Goal: Task Accomplishment & Management: Use online tool/utility

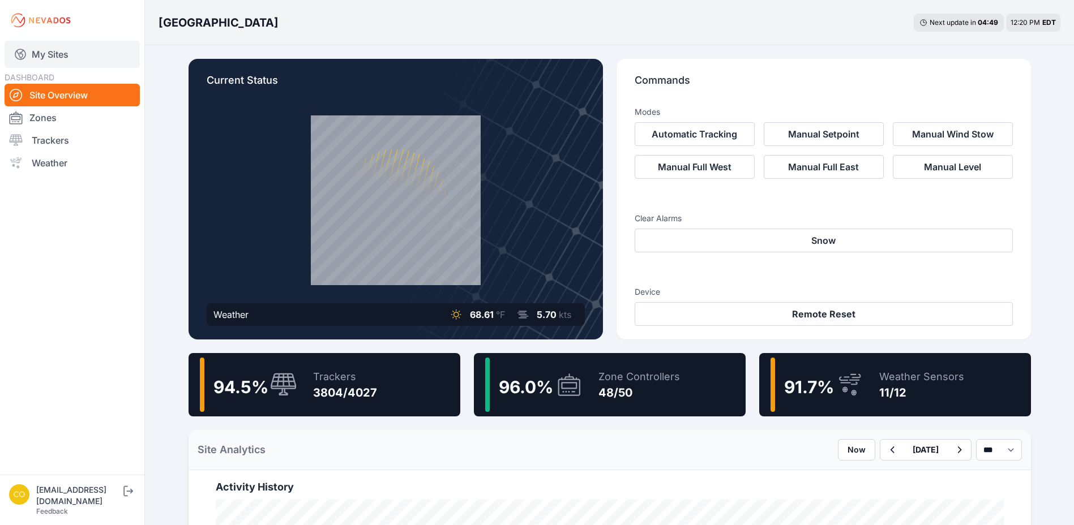
click at [60, 60] on link "My Sites" at bounding box center [72, 54] width 135 height 27
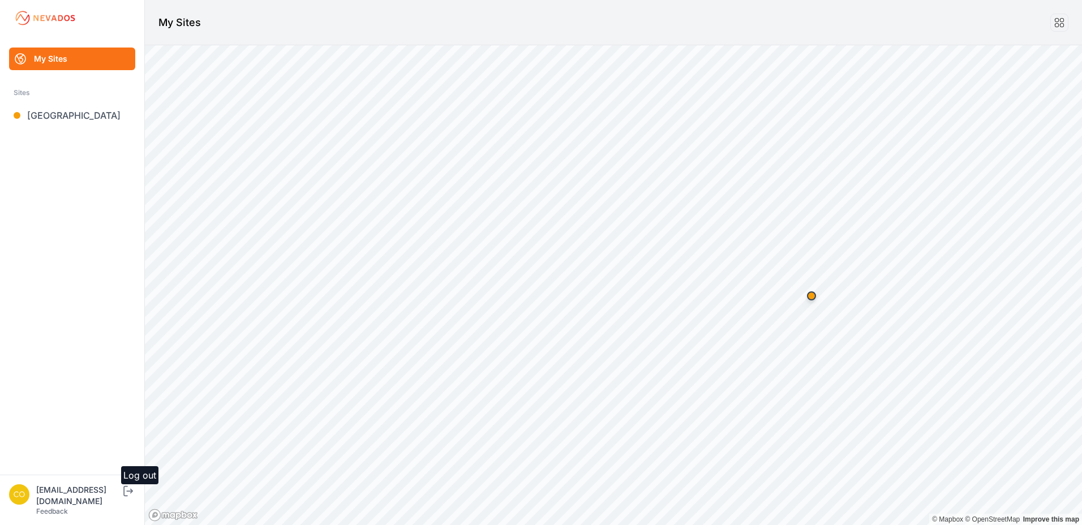
click at [135, 498] on icon "submit" at bounding box center [128, 492] width 14 height 14
click at [58, 110] on link "Blue Elk II" at bounding box center [72, 115] width 126 height 23
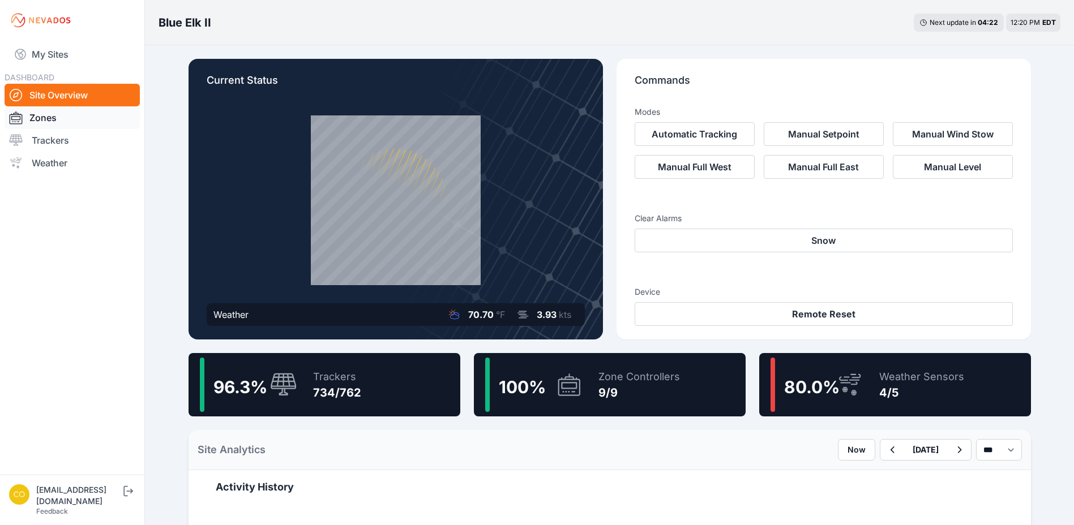
click at [49, 116] on link "Zones" at bounding box center [72, 117] width 135 height 23
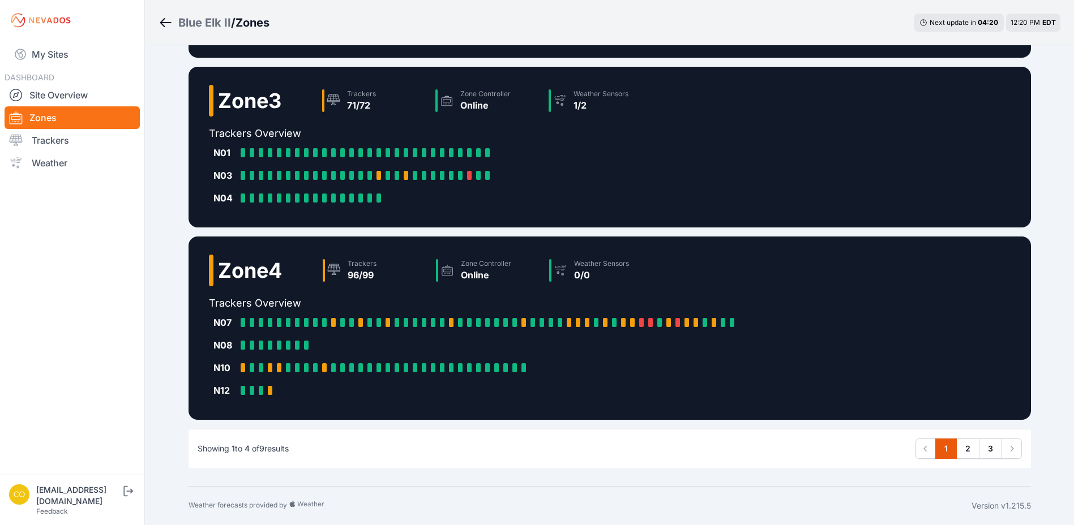
scroll to position [117, 0]
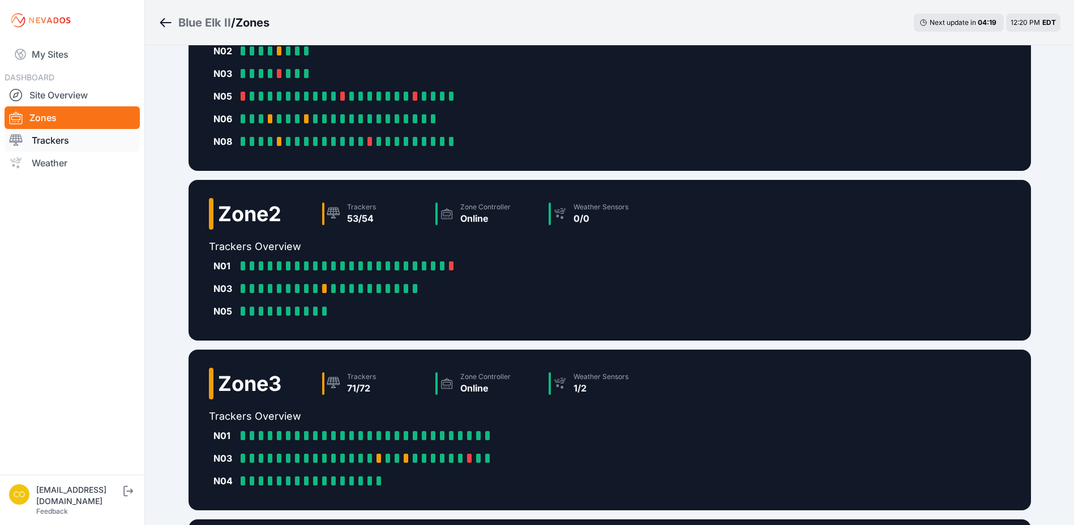
click at [57, 138] on link "Trackers" at bounding box center [72, 140] width 135 height 23
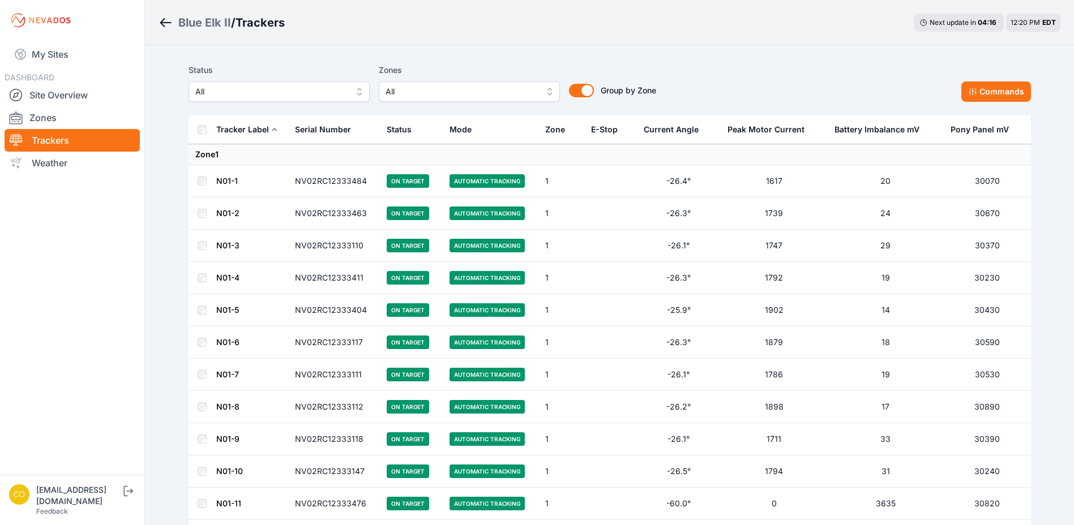
click at [551, 92] on button "All" at bounding box center [469, 92] width 181 height 20
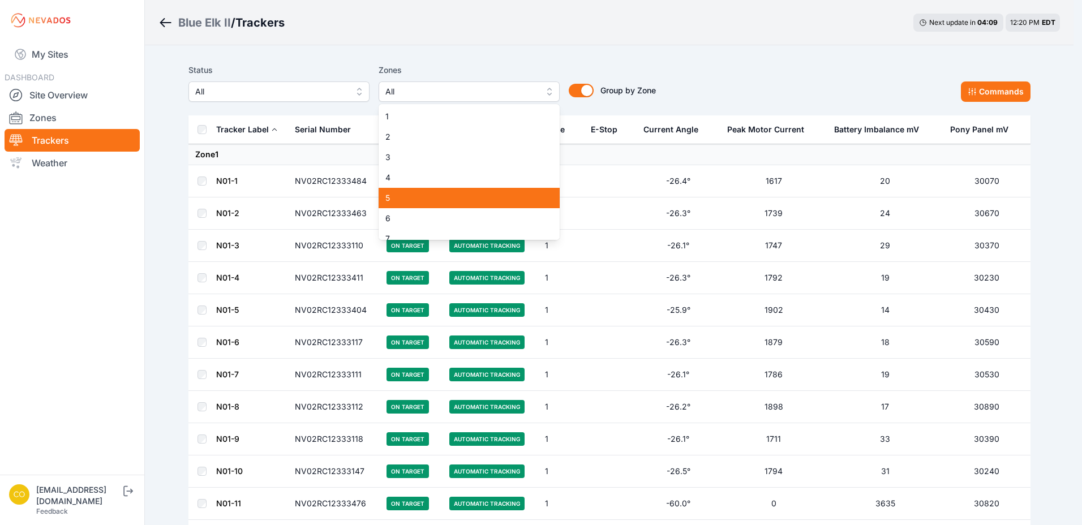
click at [411, 196] on span "5" at bounding box center [463, 197] width 154 height 11
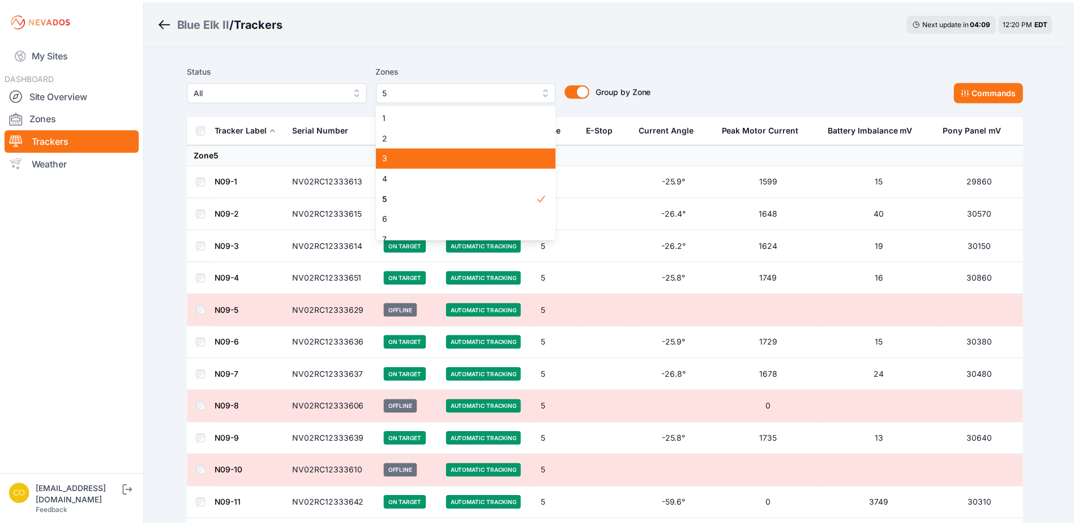
scroll to position [52, 0]
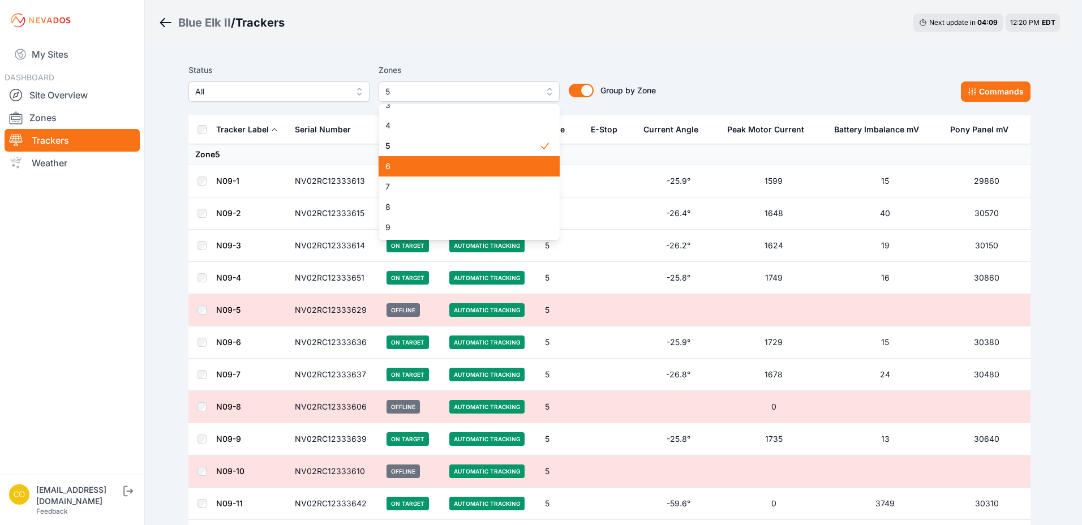
click at [417, 164] on span "6" at bounding box center [463, 166] width 154 height 11
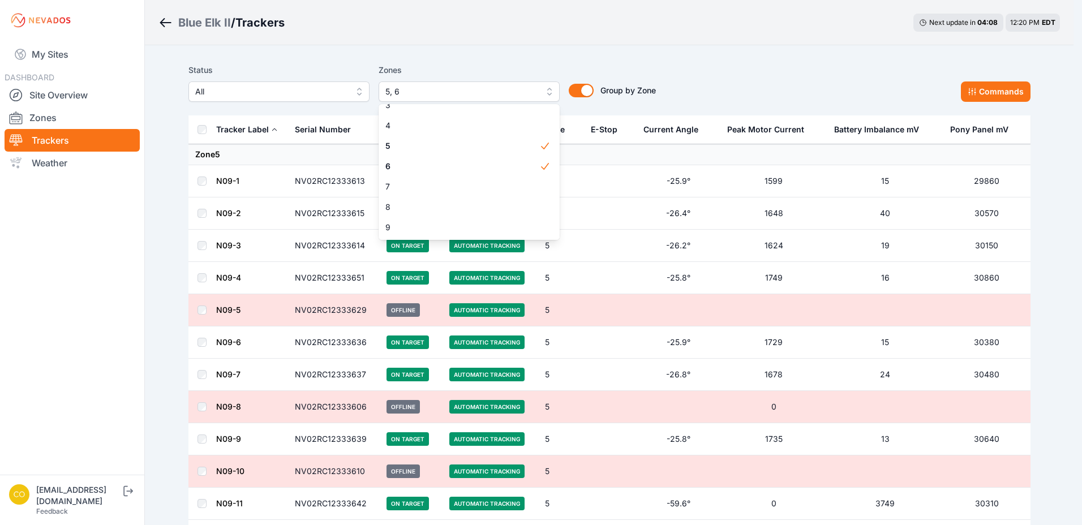
click at [600, 45] on div "Blue Elk II / Trackers Next update in 04 : 08 12:20 PM EDT" at bounding box center [609, 22] width 929 height 45
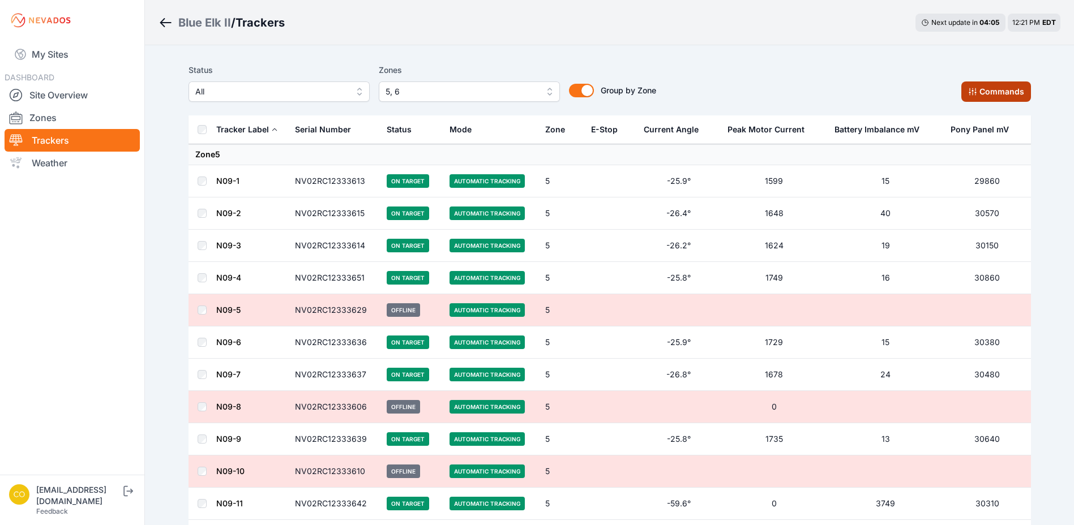
click at [1005, 93] on button "Commands" at bounding box center [996, 92] width 70 height 20
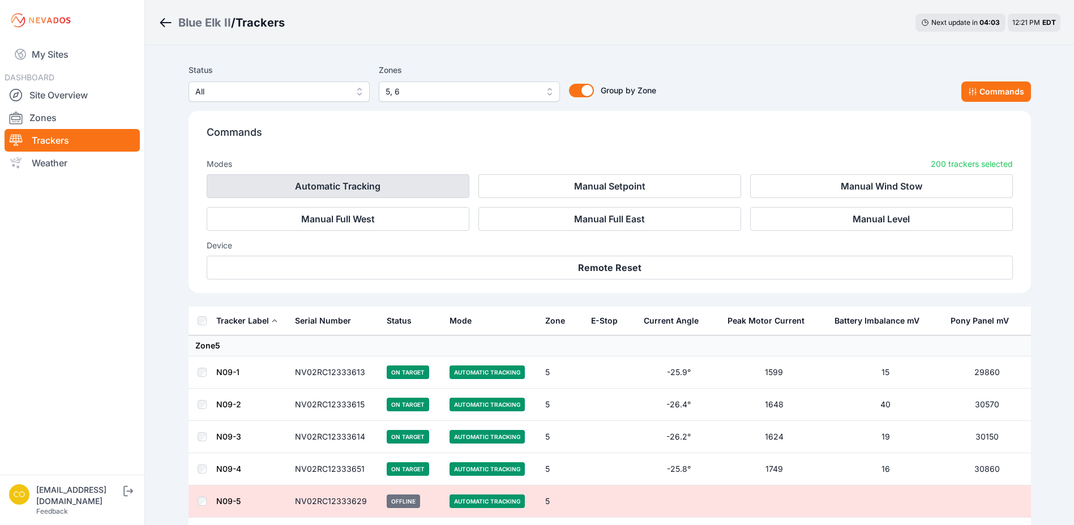
click at [384, 187] on button "Automatic Tracking" at bounding box center [338, 186] width 263 height 24
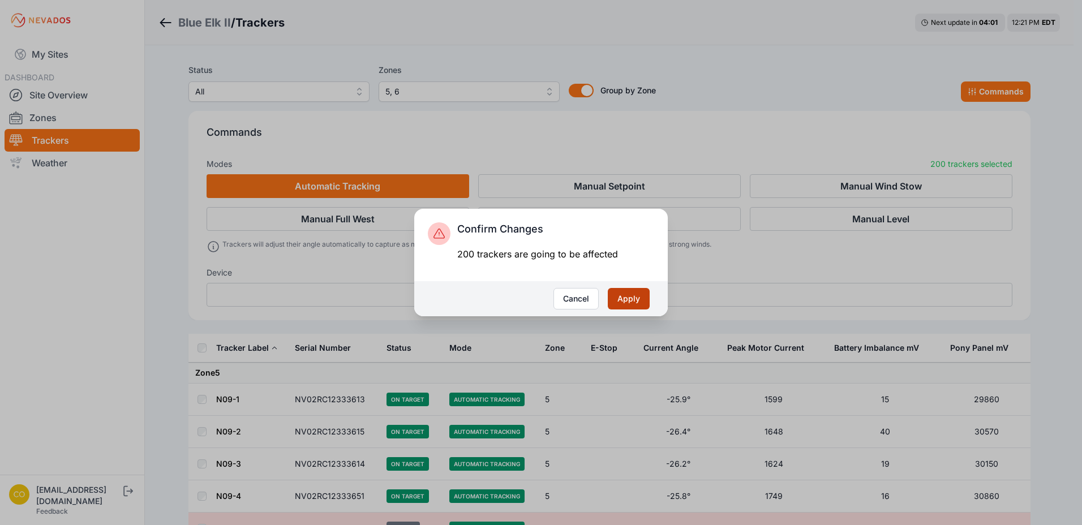
click at [624, 300] on button "Apply" at bounding box center [629, 299] width 42 height 22
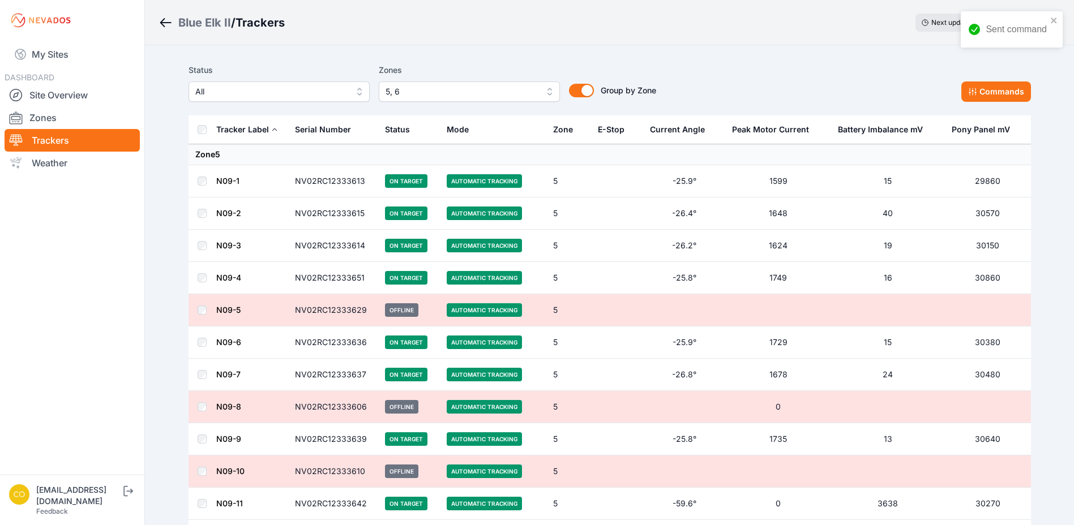
click at [547, 93] on button "5, 6" at bounding box center [469, 92] width 181 height 20
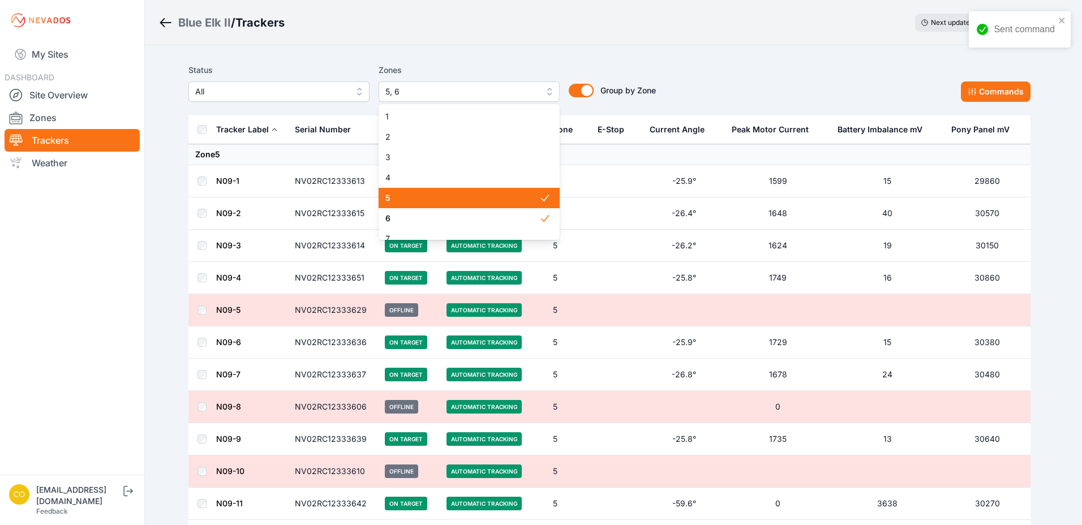
click at [433, 196] on span "5" at bounding box center [463, 197] width 154 height 11
click at [439, 216] on span "6" at bounding box center [463, 218] width 154 height 11
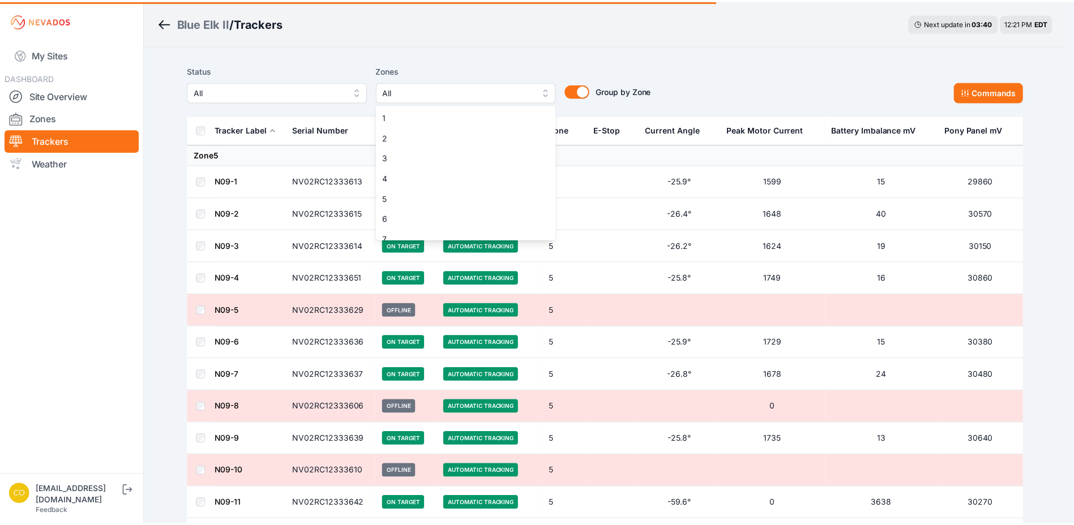
scroll to position [52, 0]
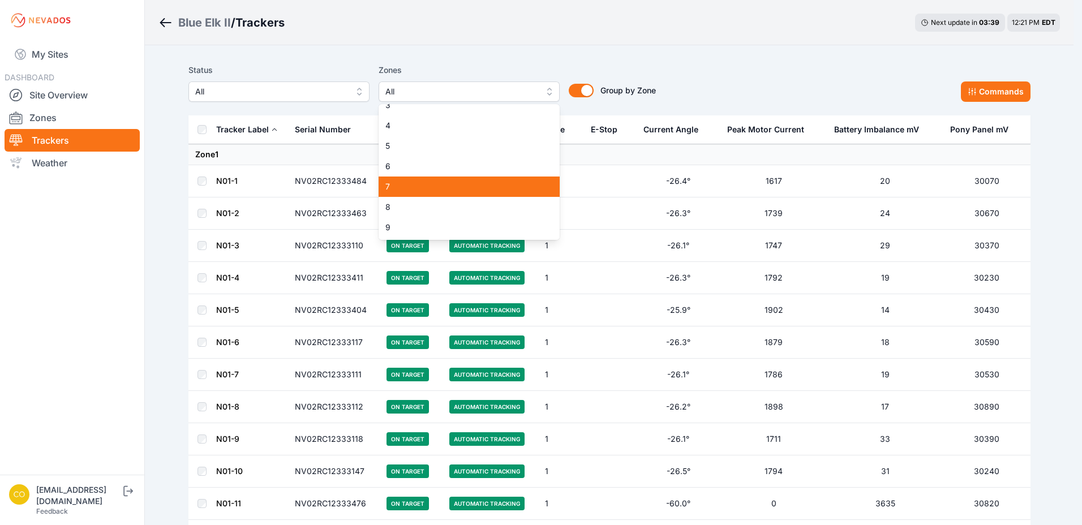
click at [410, 189] on span "7" at bounding box center [463, 186] width 154 height 11
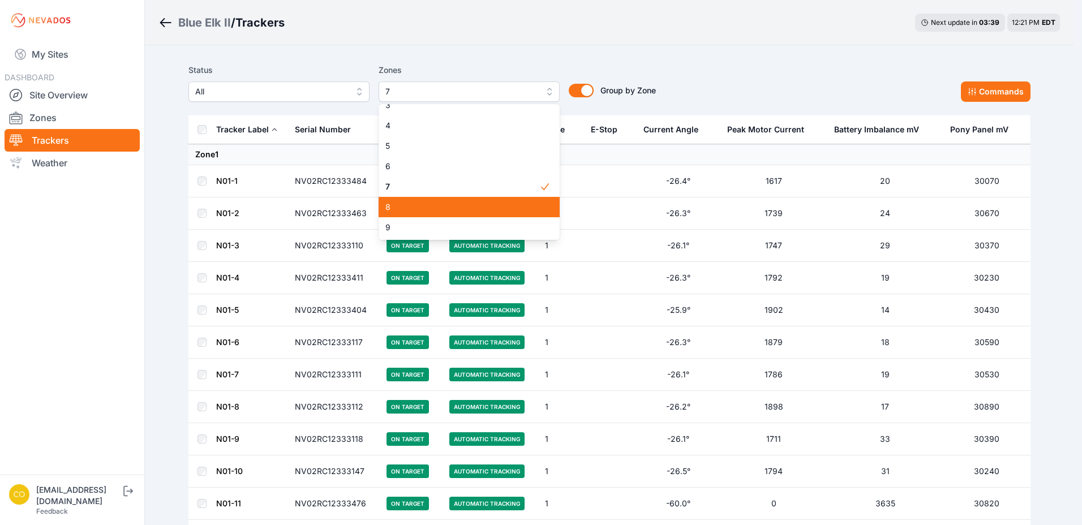
click at [403, 207] on span "8" at bounding box center [463, 207] width 154 height 11
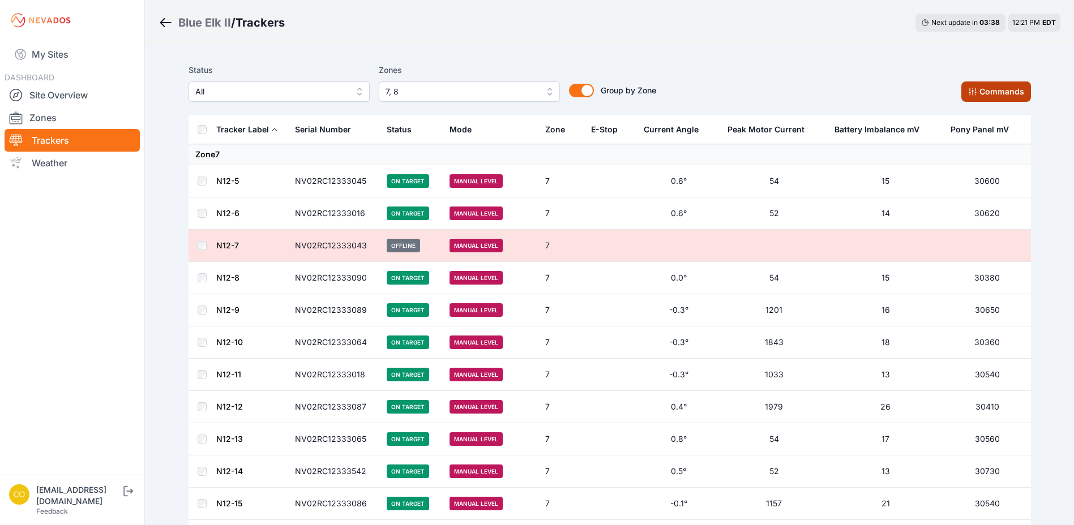
click at [969, 91] on icon at bounding box center [972, 91] width 9 height 9
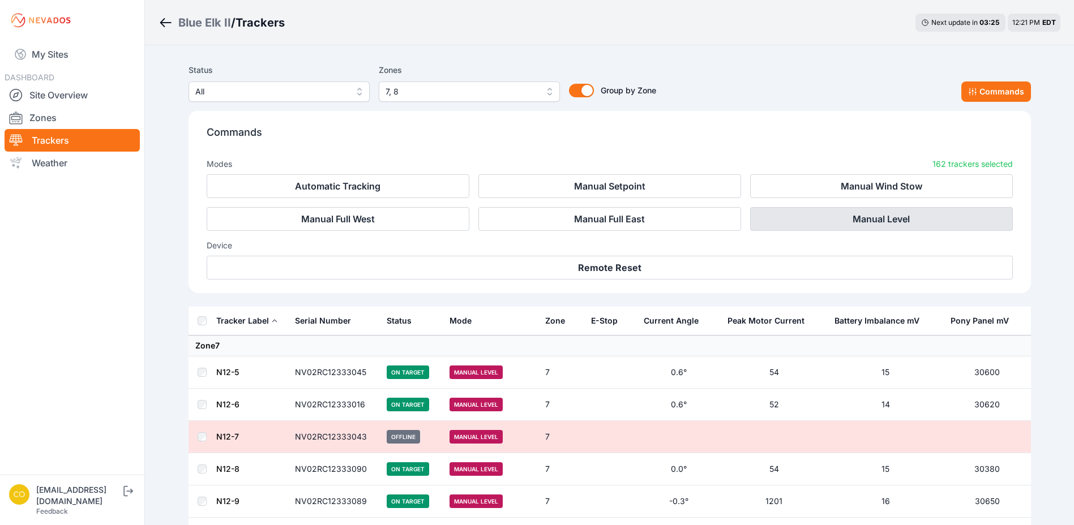
click at [919, 219] on button "Manual Level" at bounding box center [881, 219] width 263 height 24
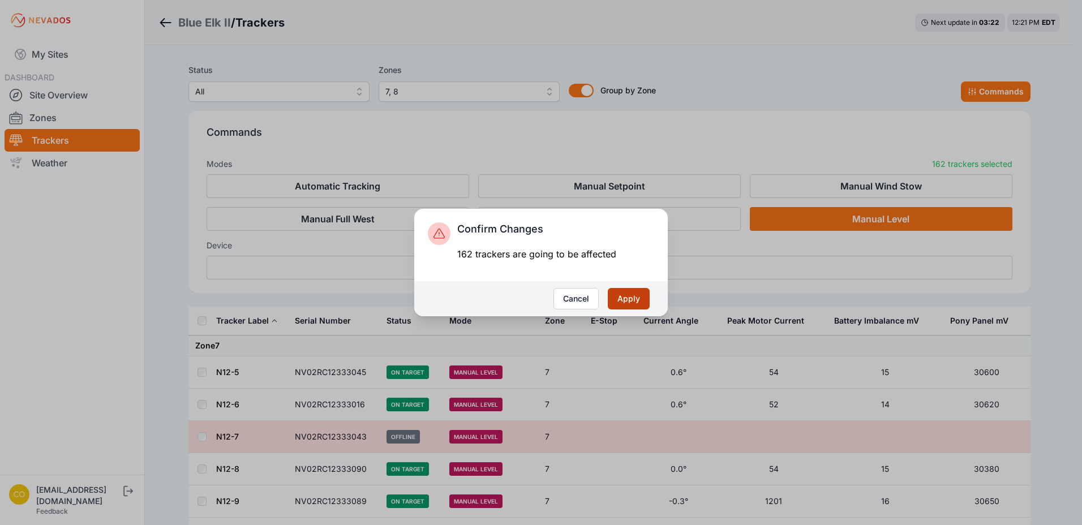
click at [628, 293] on button "Apply" at bounding box center [629, 299] width 42 height 22
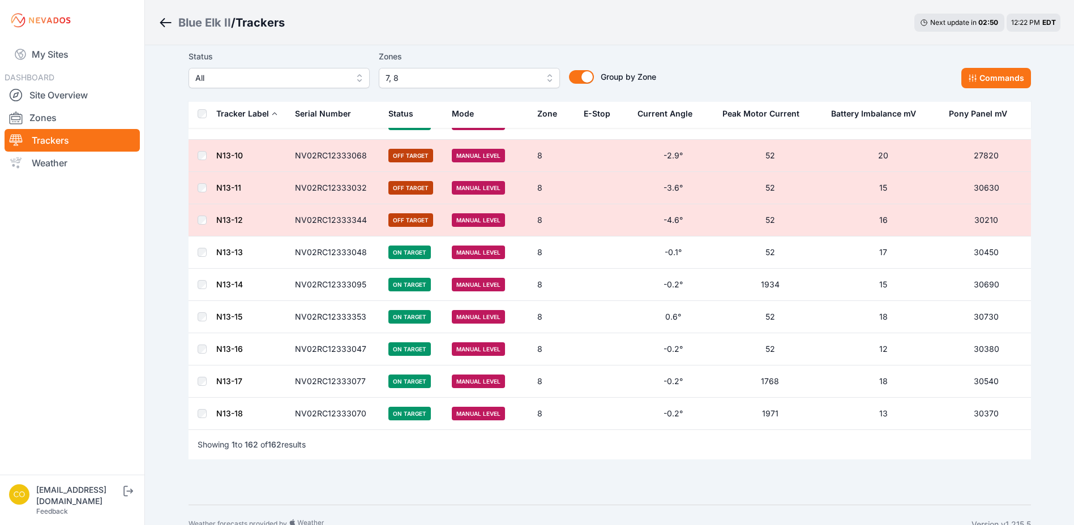
scroll to position [5002, 0]
